Goal: Transaction & Acquisition: Purchase product/service

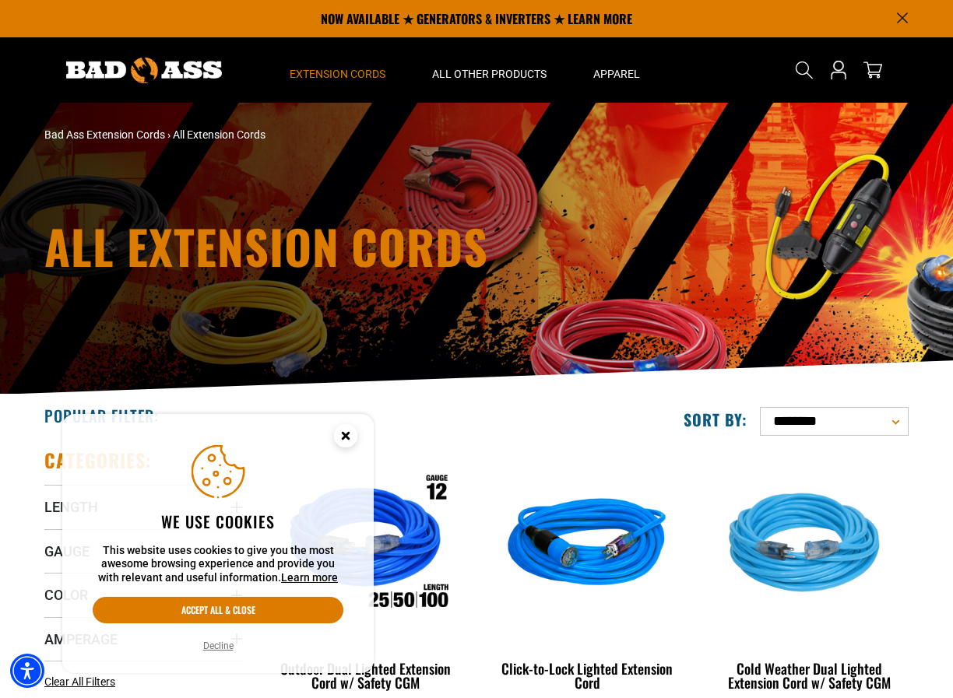
click at [215, 648] on button "Decline" at bounding box center [218, 646] width 40 height 16
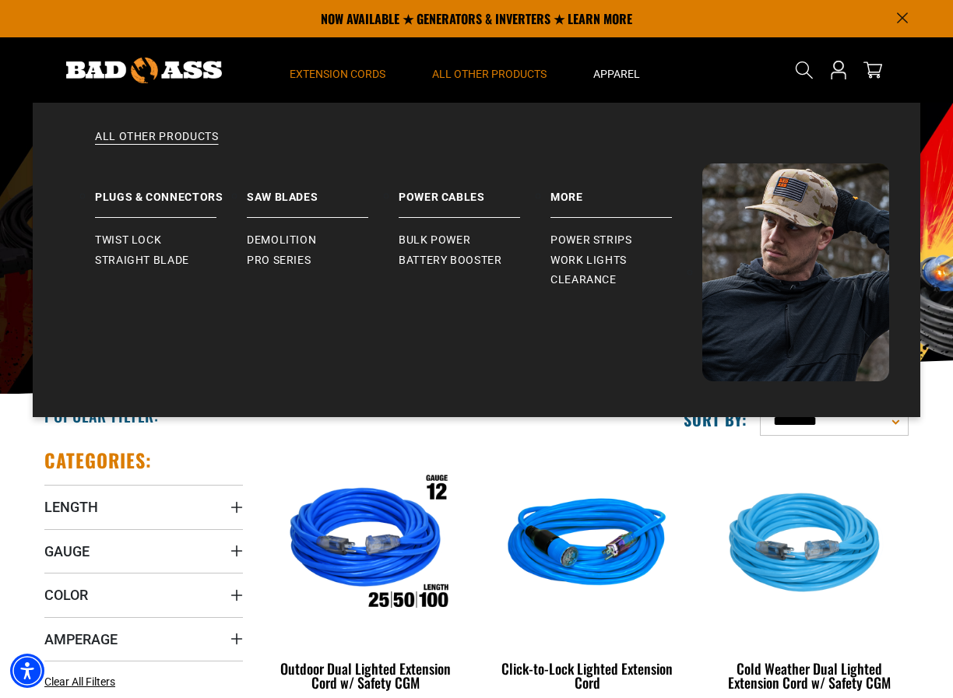
click at [488, 71] on span "All Other Products" at bounding box center [489, 74] width 114 height 14
click at [564, 236] on span "Power Strips" at bounding box center [591, 241] width 82 height 14
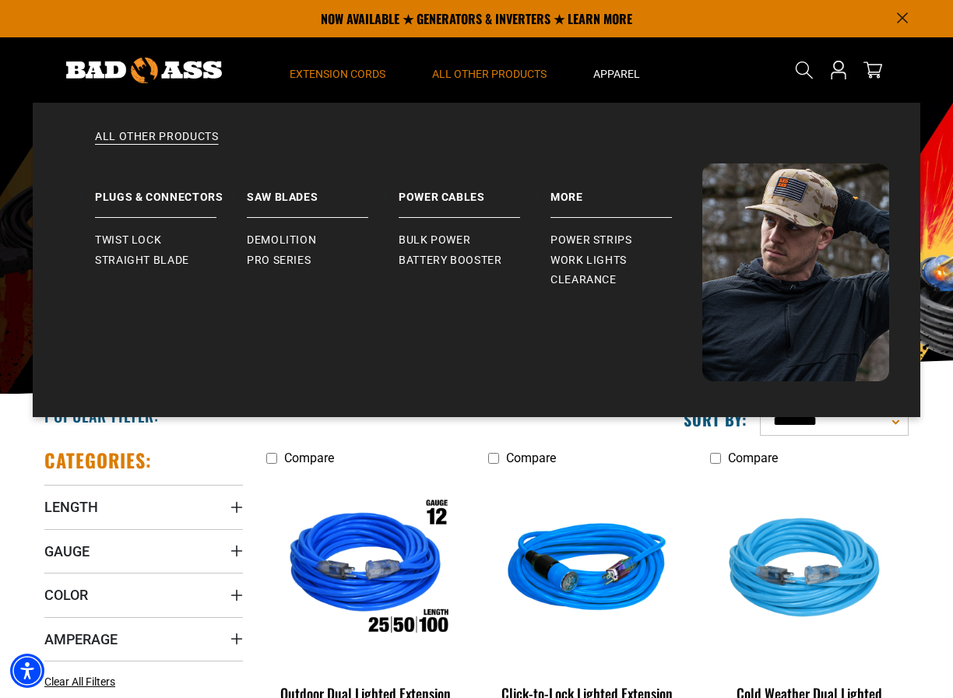
click at [497, 73] on span "All Other Products" at bounding box center [489, 74] width 114 height 14
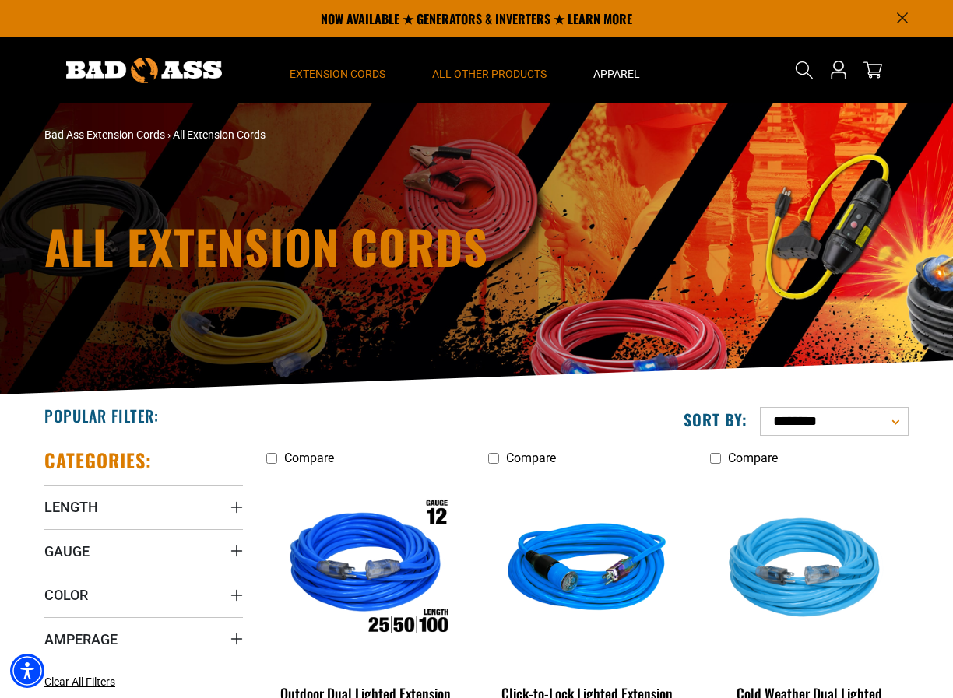
click at [498, 72] on span "All Other Products" at bounding box center [489, 74] width 114 height 14
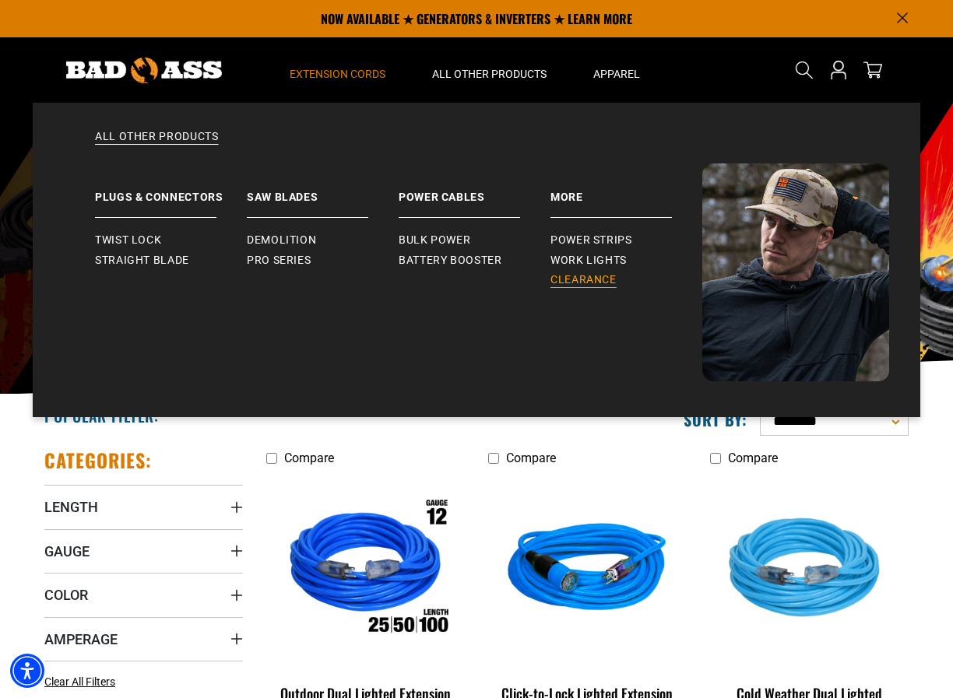
click at [580, 276] on span "Clearance" at bounding box center [583, 280] width 66 height 14
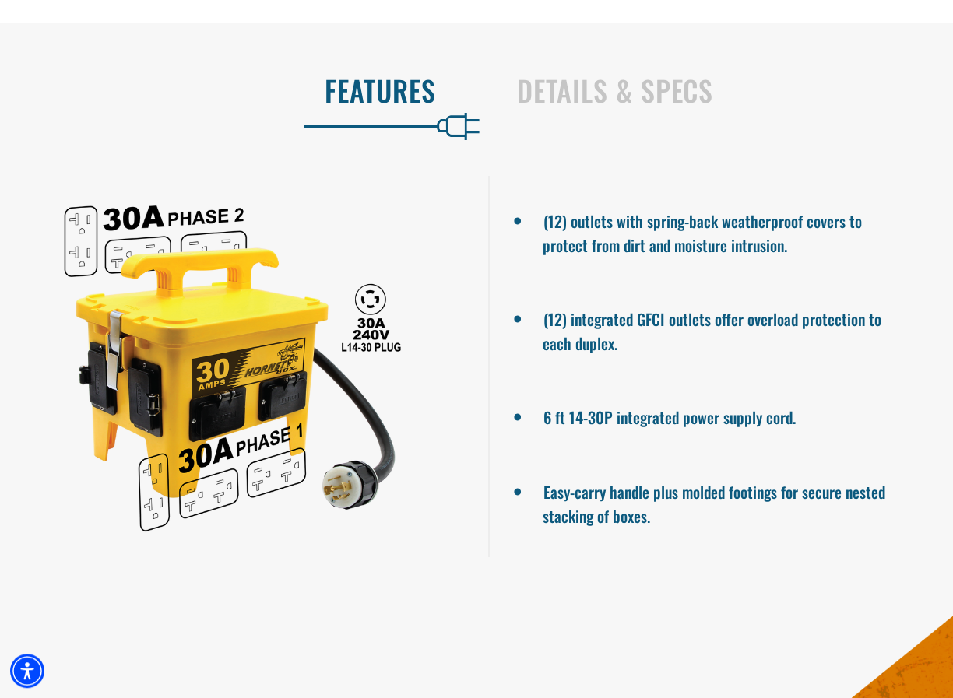
scroll to position [783, 0]
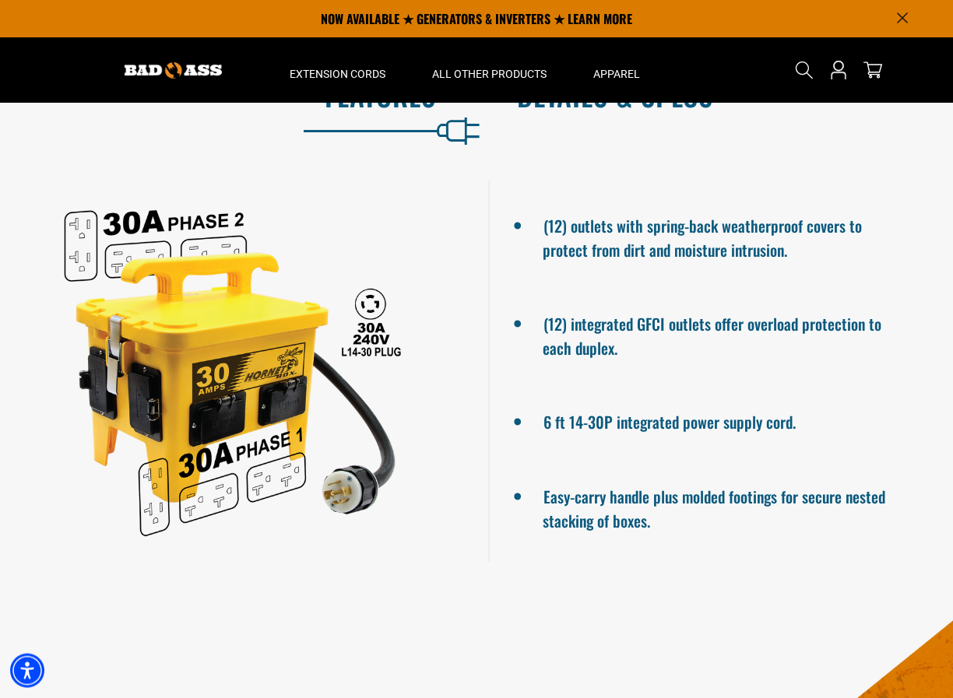
click at [659, 111] on h2 "Details & Specs" at bounding box center [718, 95] width 403 height 33
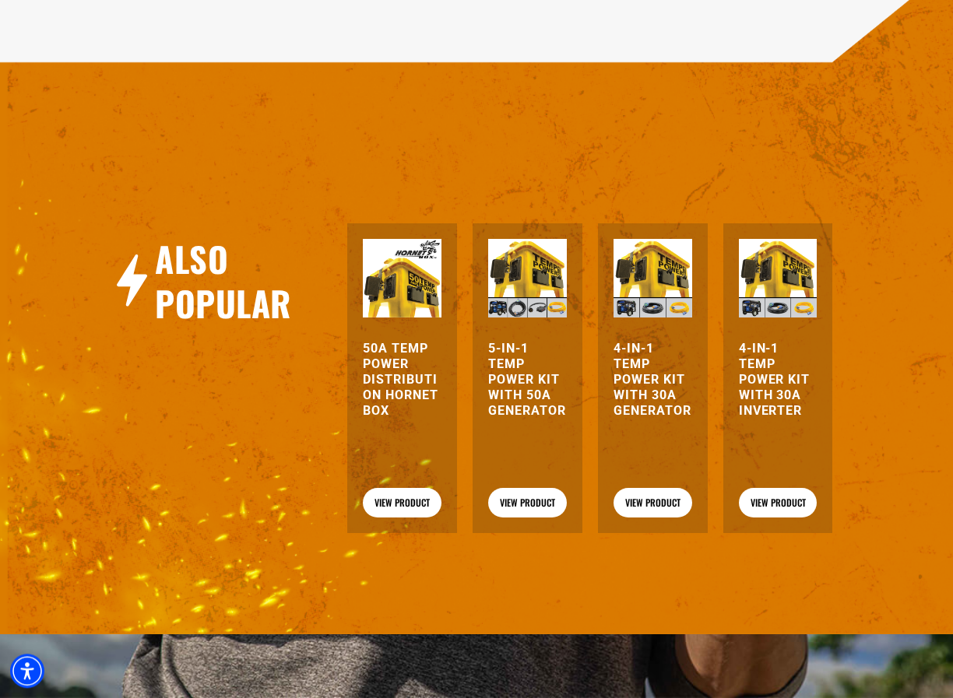
scroll to position [1354, 0]
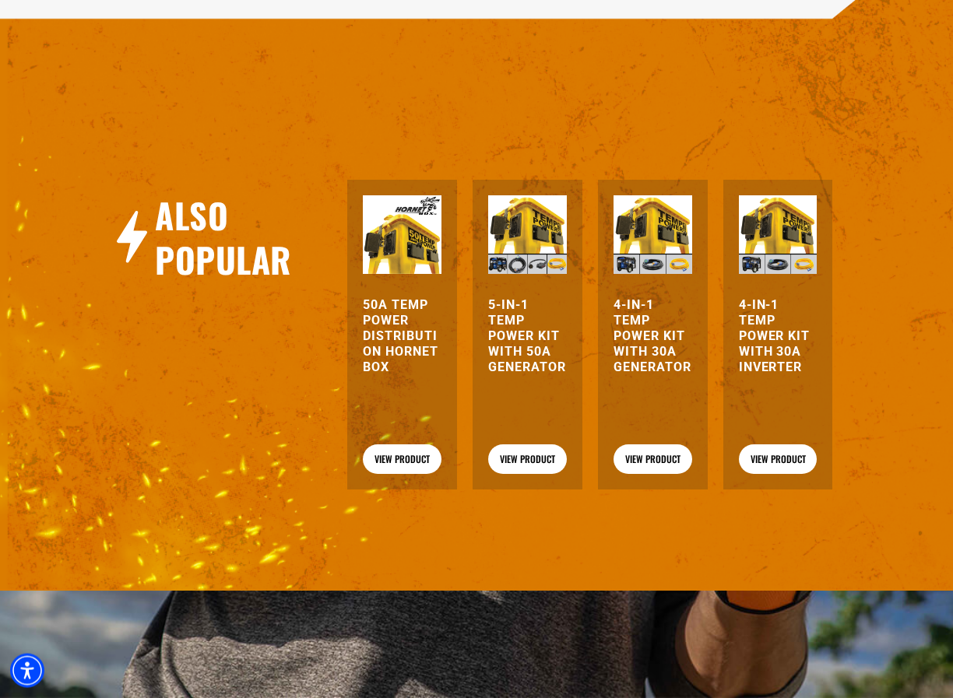
click at [386, 358] on h3 "50A Temp Power Distribution Hornet Box" at bounding box center [402, 336] width 79 height 78
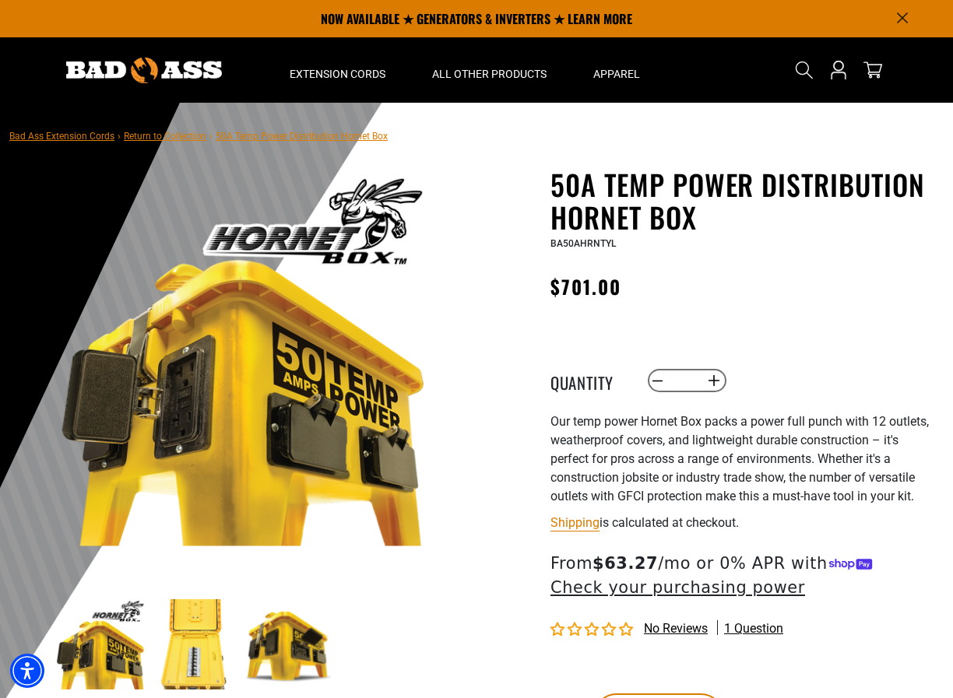
click at [280, 652] on img at bounding box center [289, 644] width 90 height 90
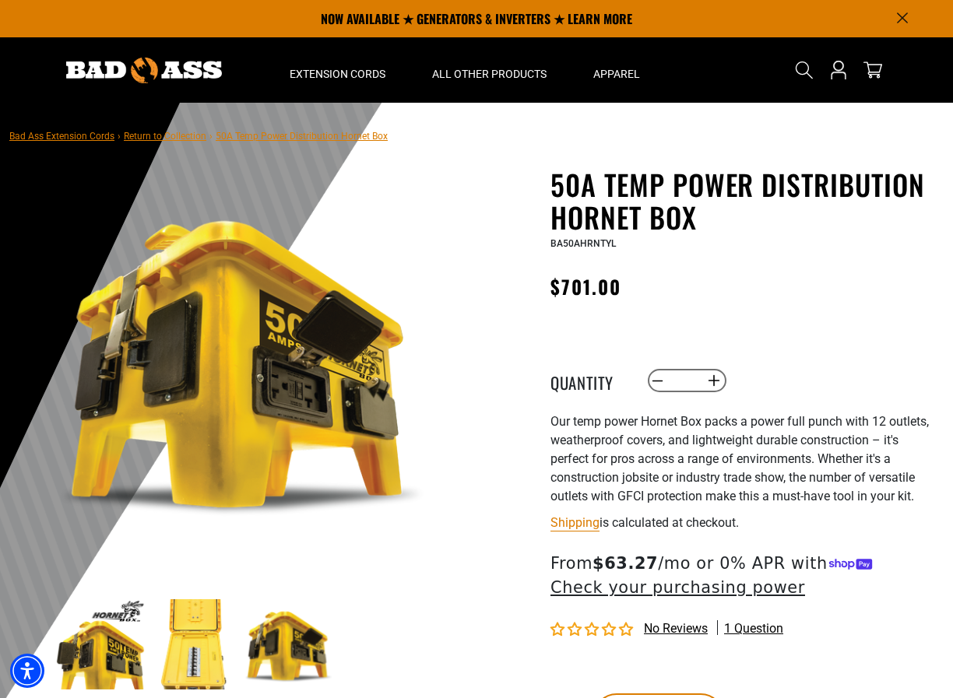
click at [202, 653] on img at bounding box center [194, 644] width 90 height 90
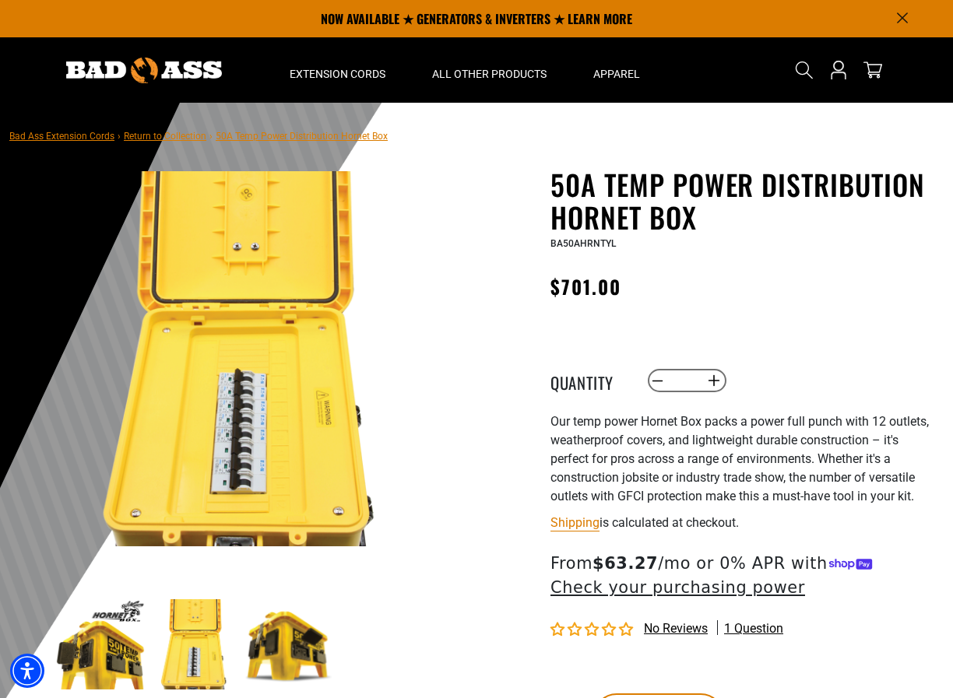
click at [286, 654] on img at bounding box center [289, 644] width 90 height 90
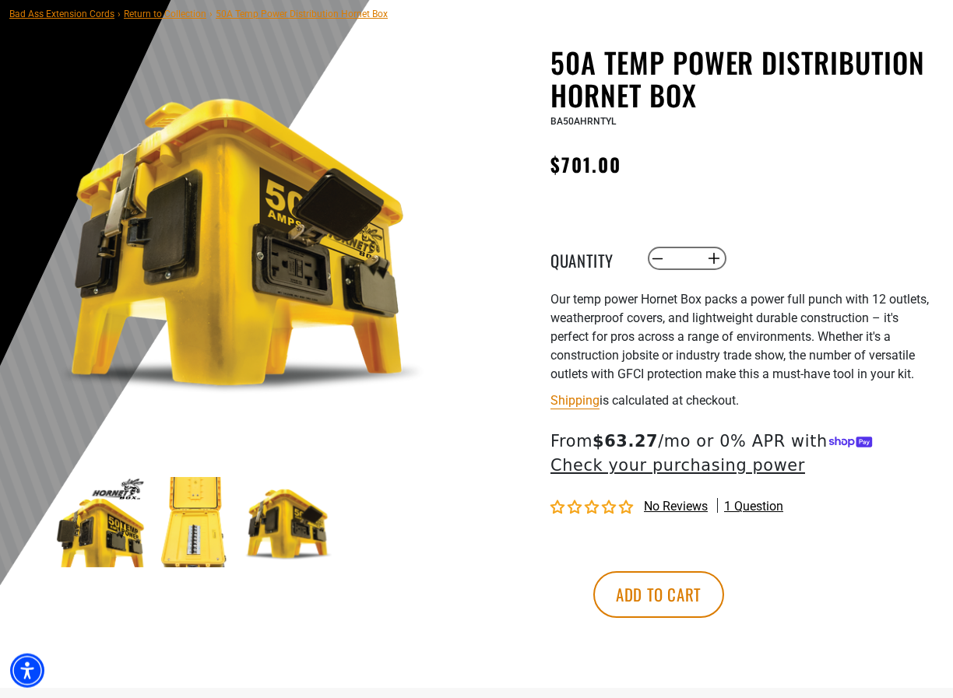
scroll to position [129, 0]
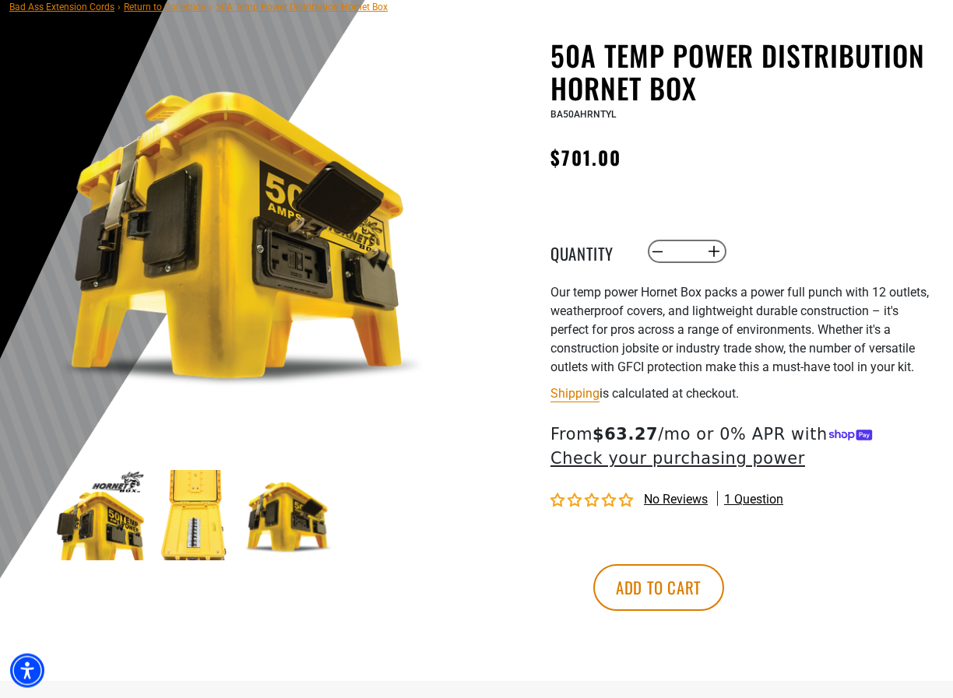
click at [186, 527] on img at bounding box center [194, 515] width 90 height 90
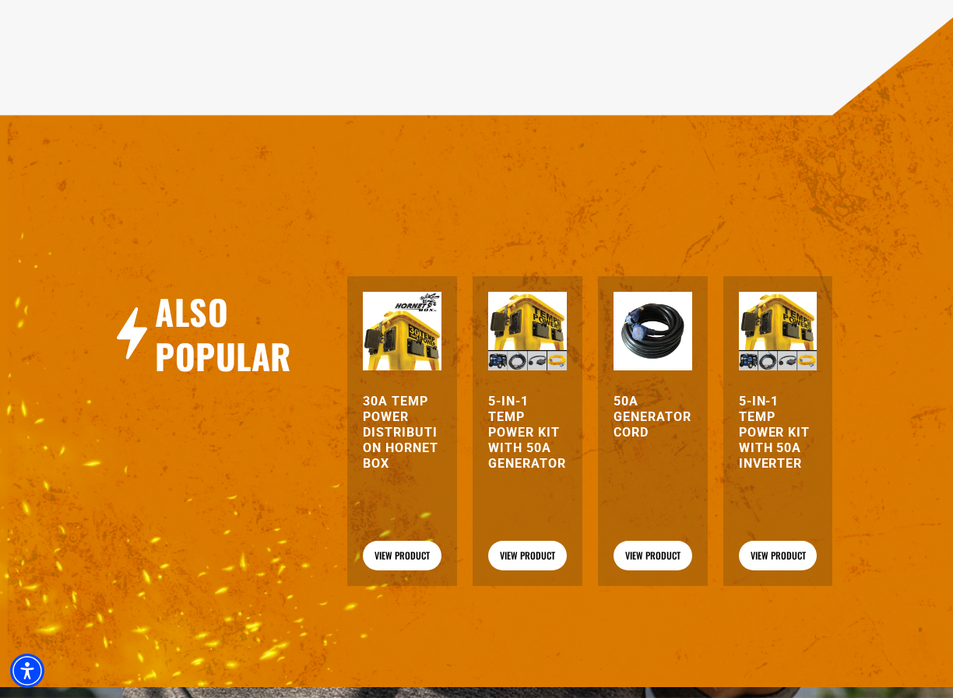
scroll to position [1390, 0]
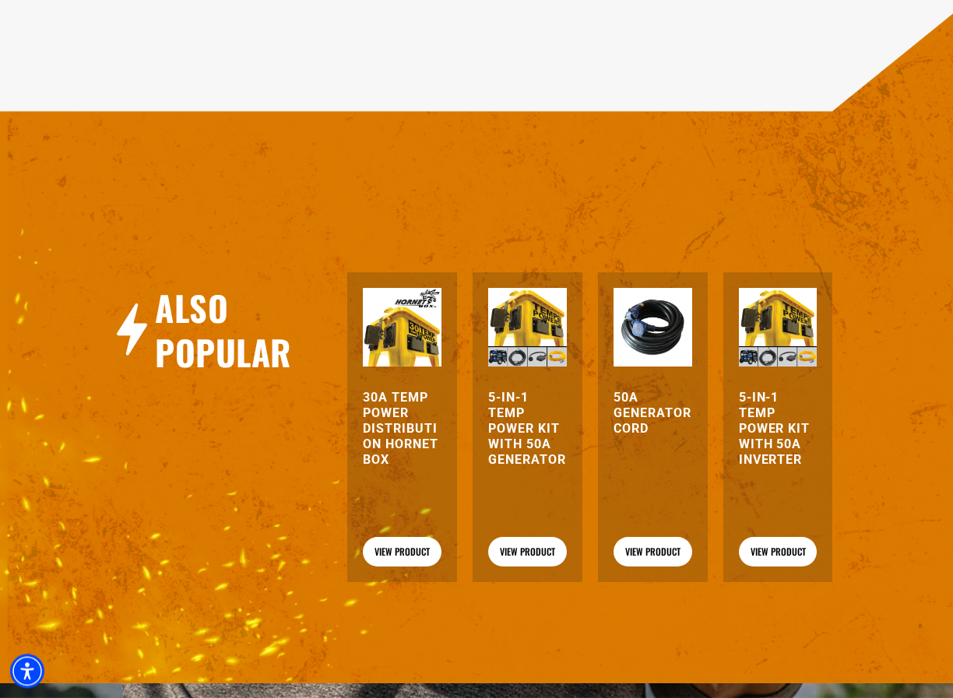
click at [529, 468] on h3 "5-in-1 Temp Power Kit with 50A Generator" at bounding box center [527, 429] width 79 height 78
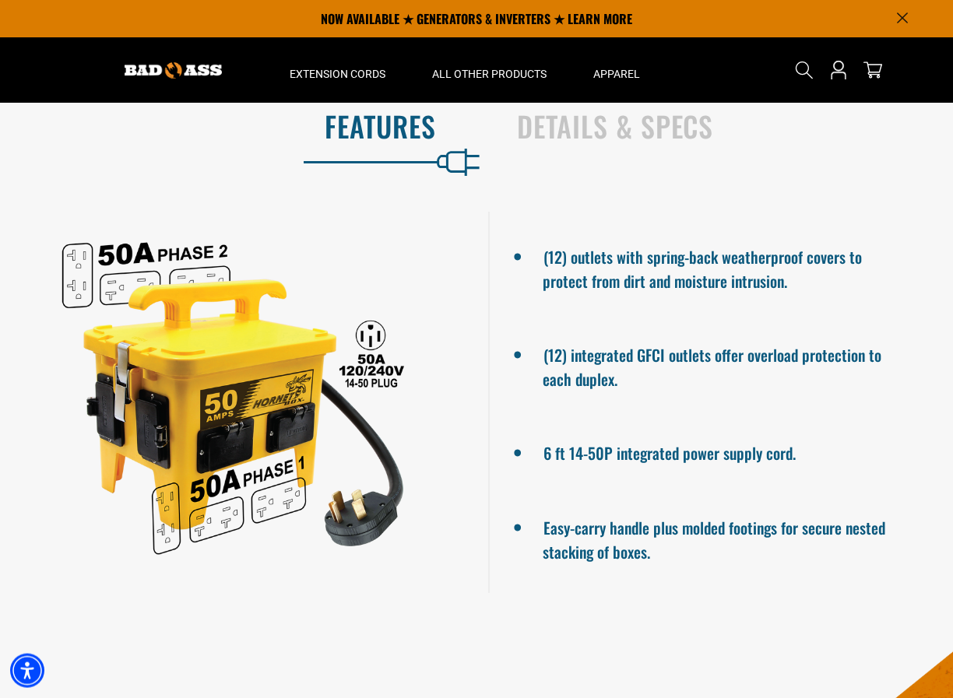
scroll to position [448, 0]
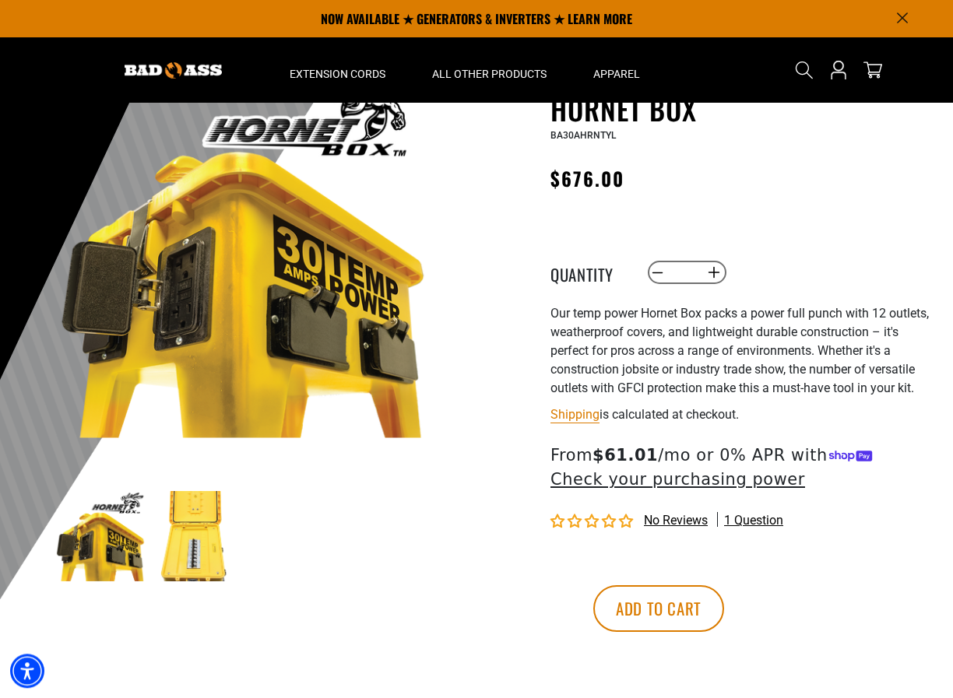
scroll to position [83, 0]
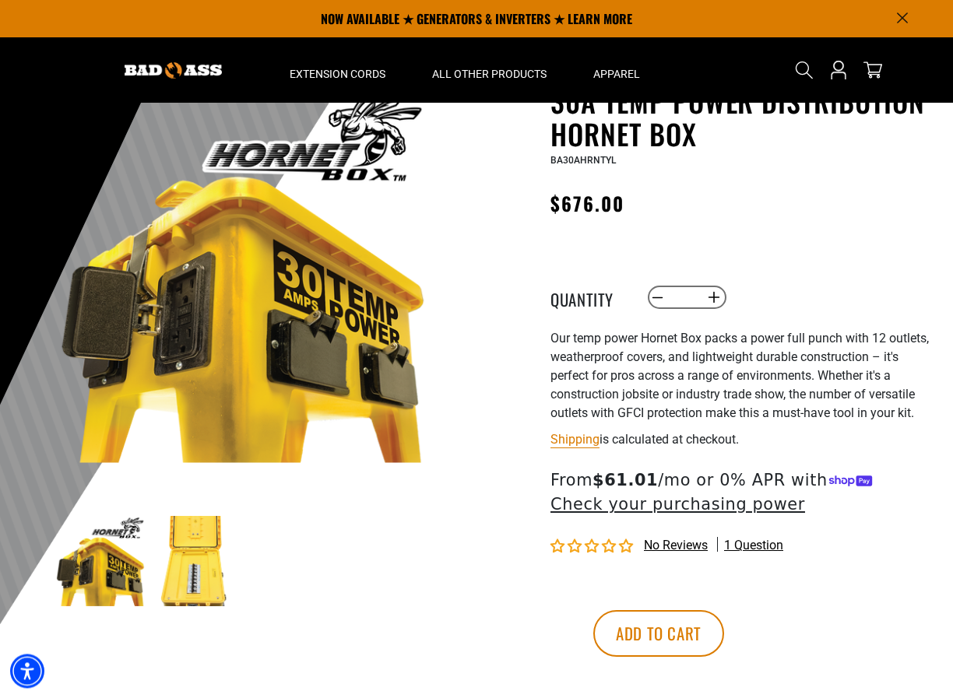
click at [198, 577] on img at bounding box center [194, 561] width 90 height 90
